Goal: Go to known website: Go to known website

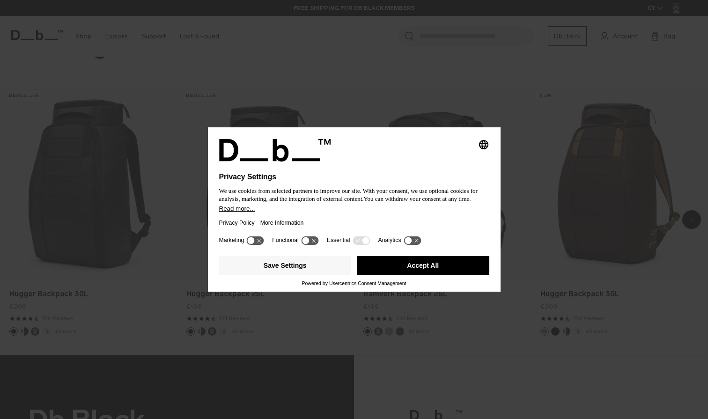
scroll to position [772, 0]
